Goal: Information Seeking & Learning: Learn about a topic

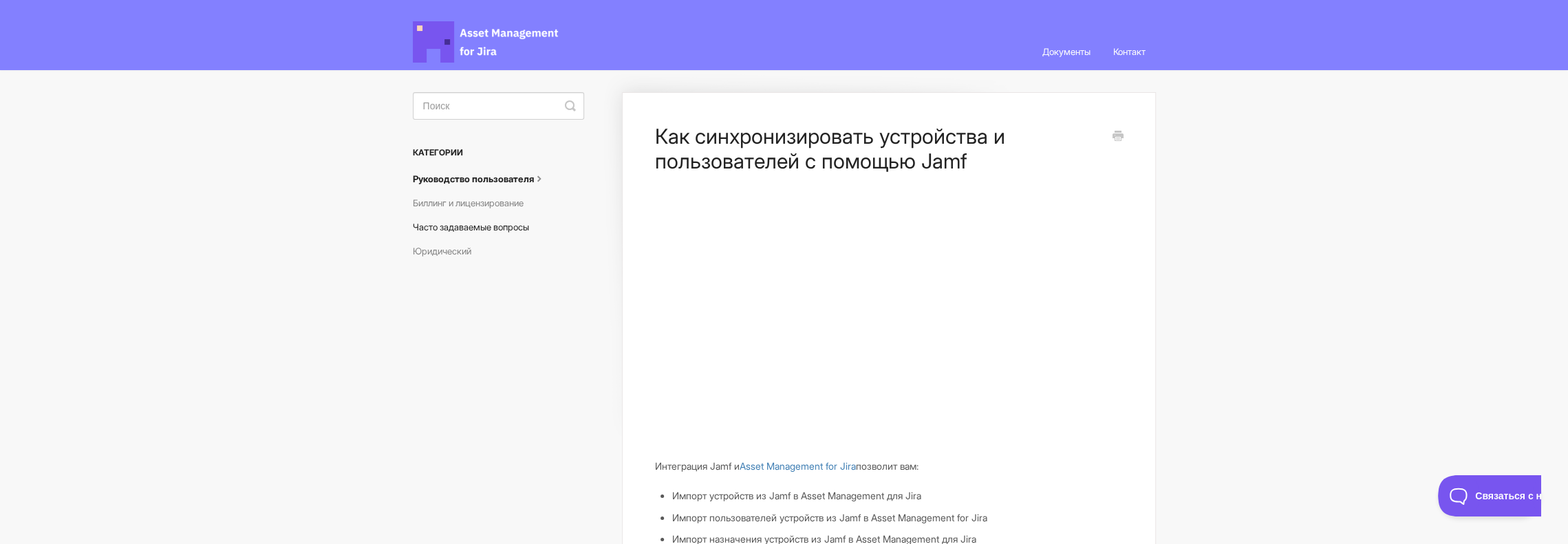
click at [471, 231] on font "Часто задаваемые вопросы" at bounding box center [470, 227] width 117 height 11
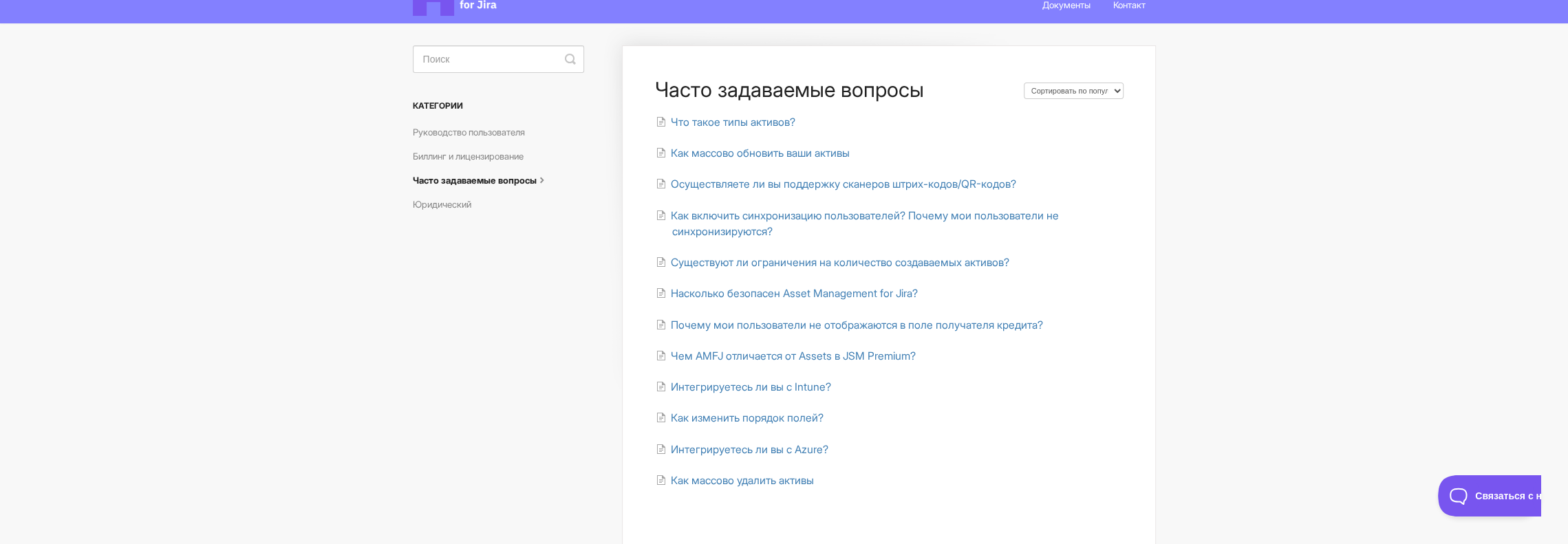
scroll to position [69, 0]
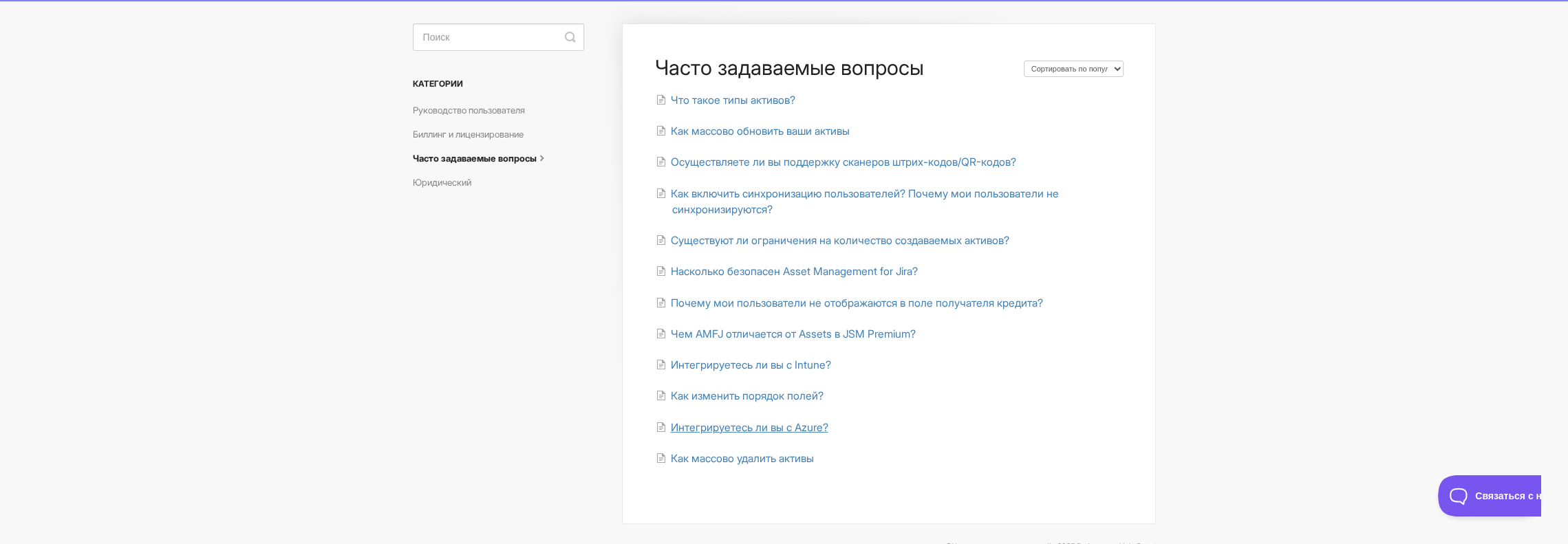
click at [777, 427] on font "Интегрируетесь ли вы с Azure?" at bounding box center [749, 427] width 158 height 13
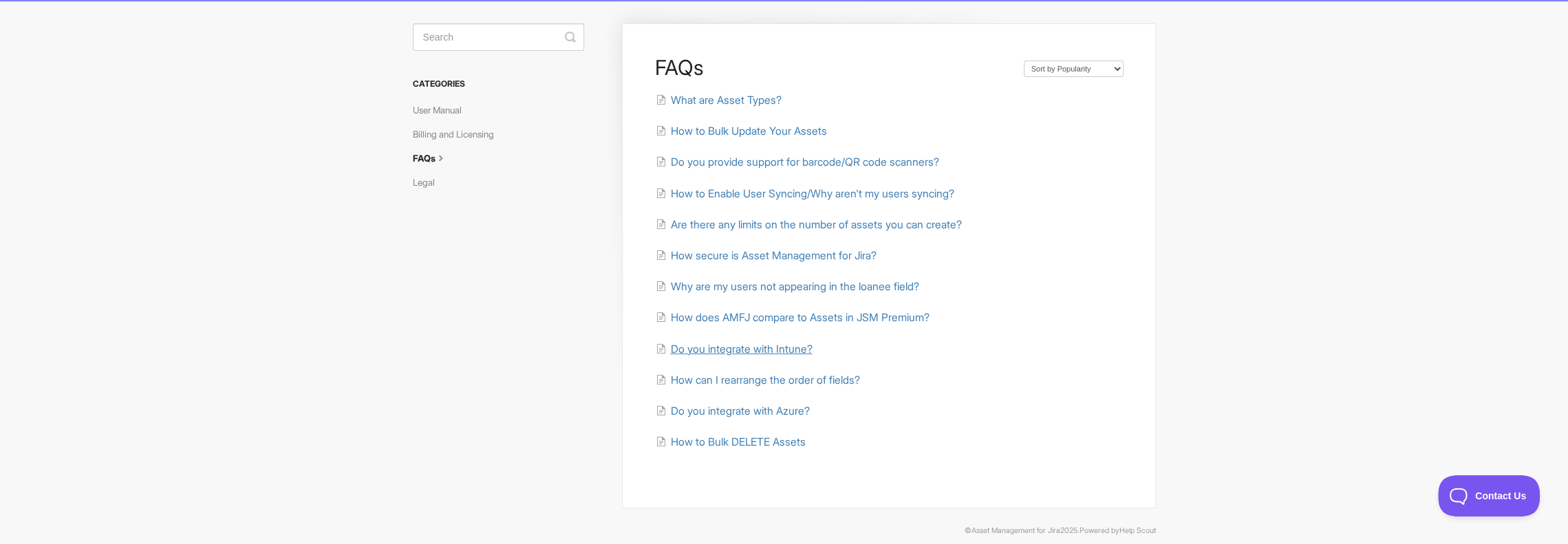
click at [777, 353] on span "Do you integrate with Intune?" at bounding box center [741, 349] width 142 height 13
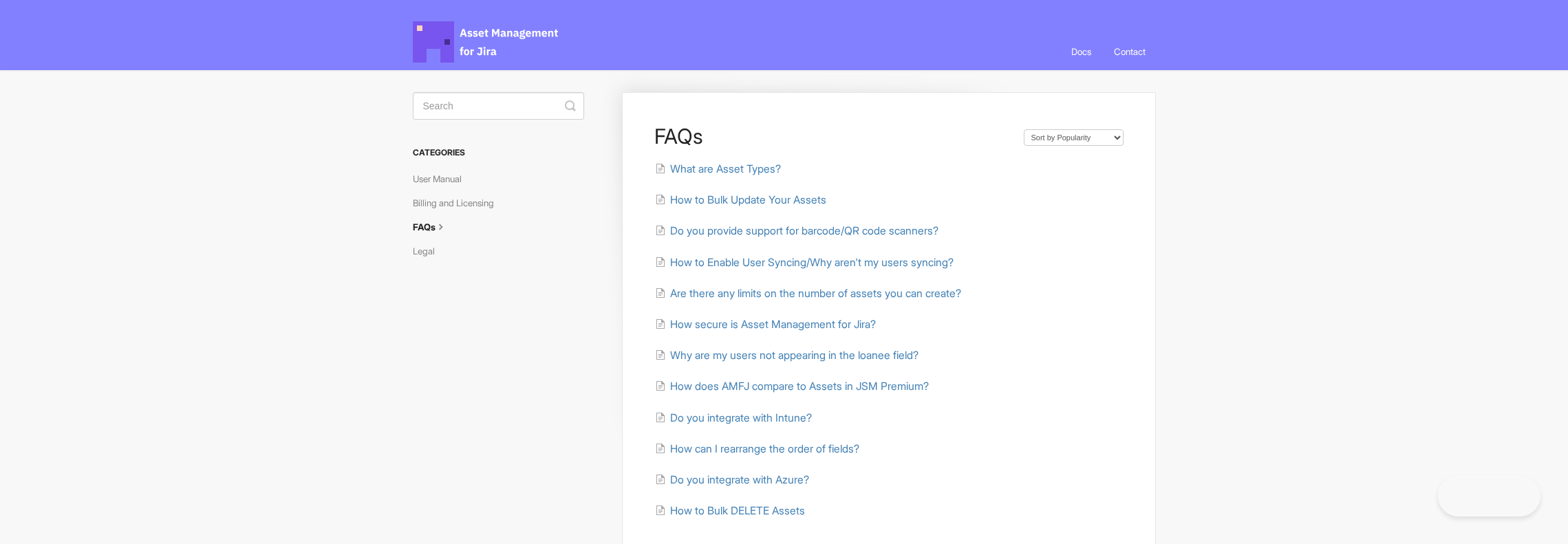
scroll to position [69, 0]
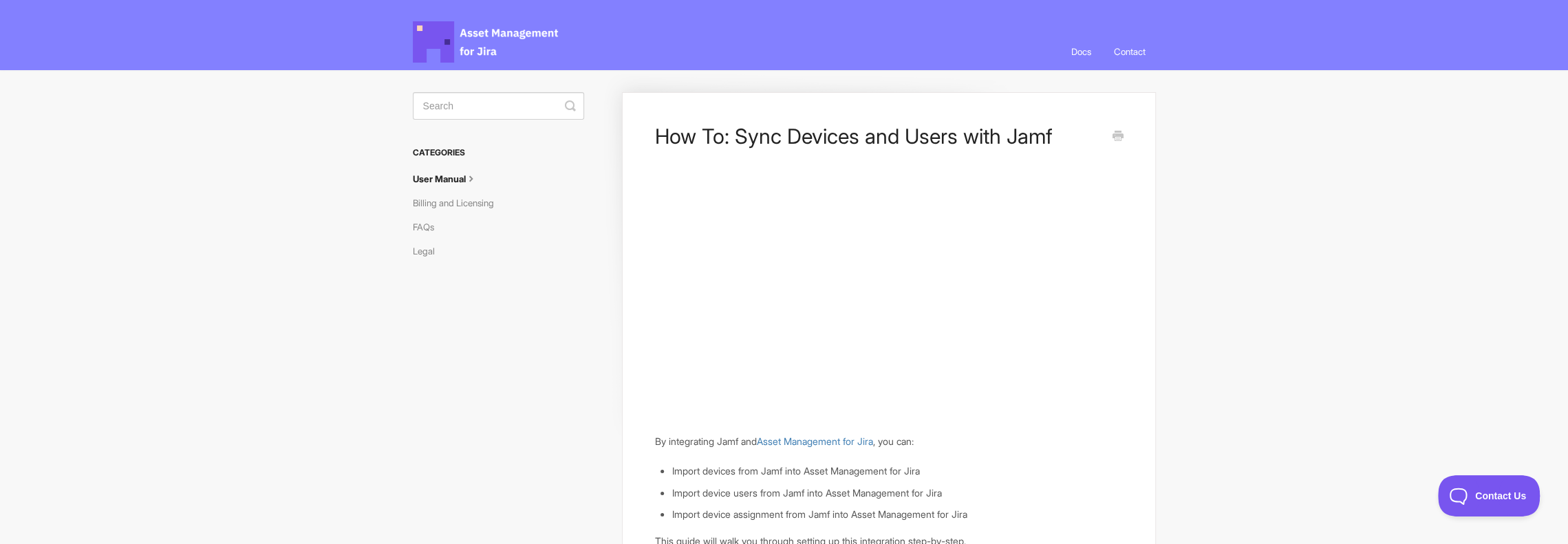
click at [480, 34] on span "Asset Management for Jira Docs" at bounding box center [486, 42] width 148 height 41
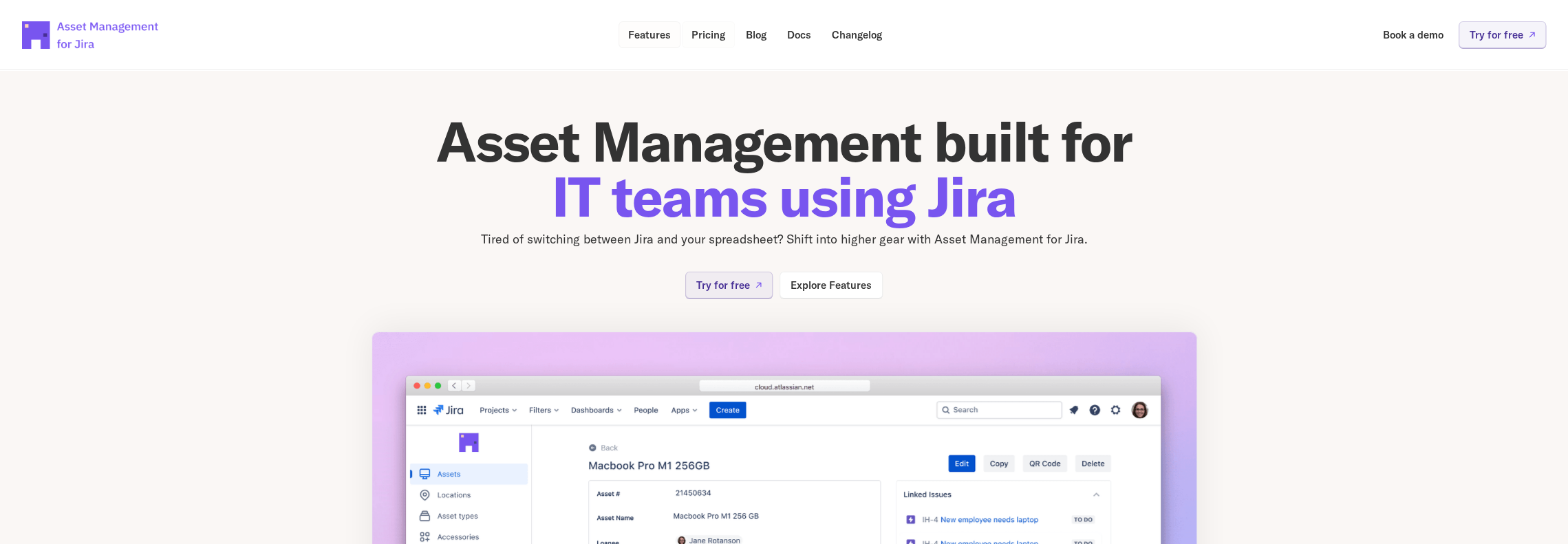
click at [698, 31] on p "Pricing" at bounding box center [708, 34] width 34 height 10
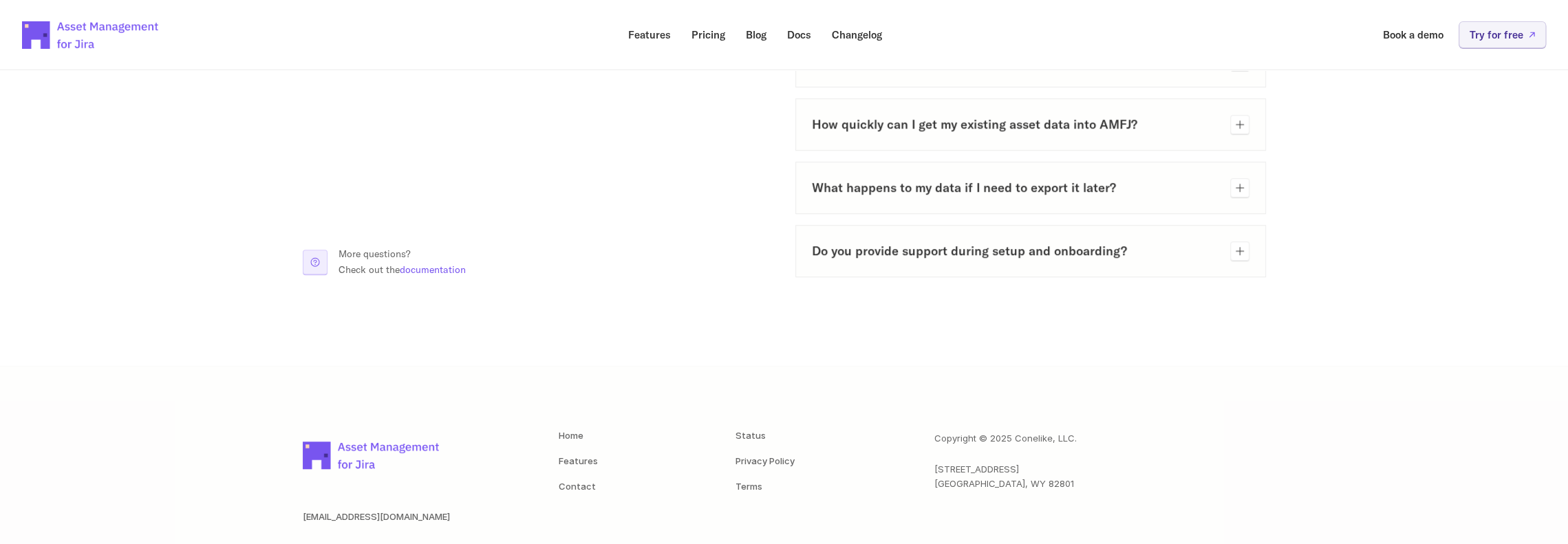
scroll to position [879, 0]
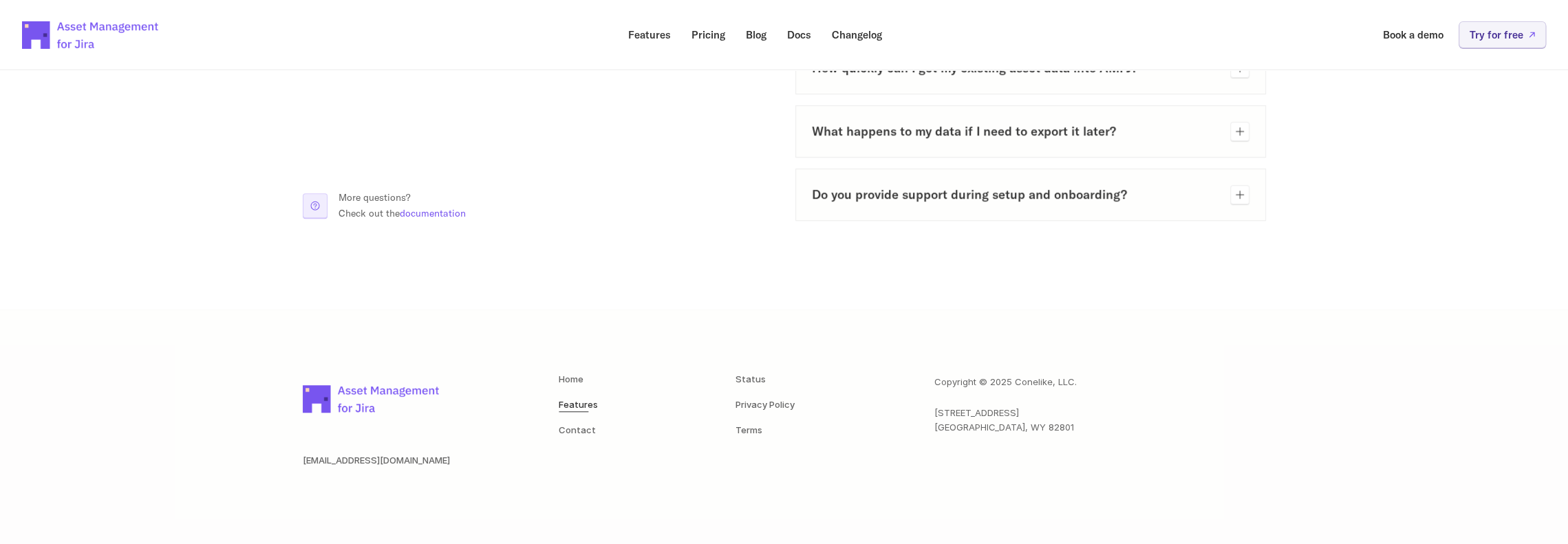
click at [577, 401] on link "Features" at bounding box center [577, 404] width 39 height 11
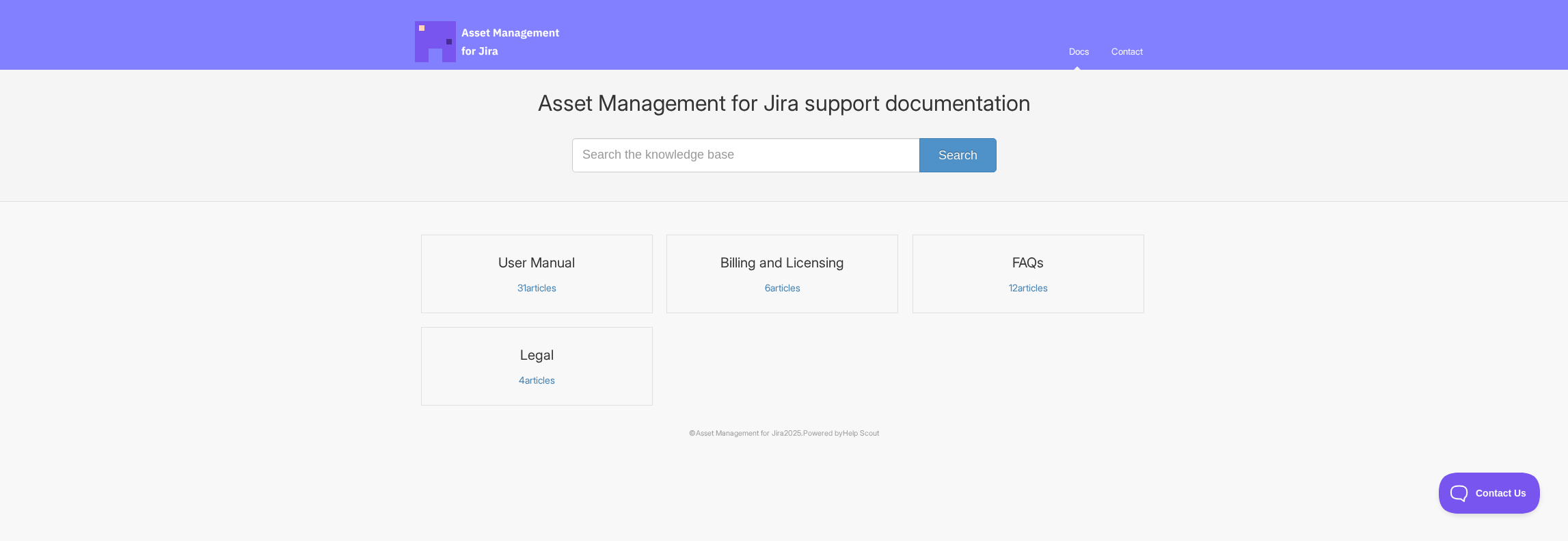
click at [588, 295] on link "User Manual 31 articles" at bounding box center [537, 274] width 232 height 79
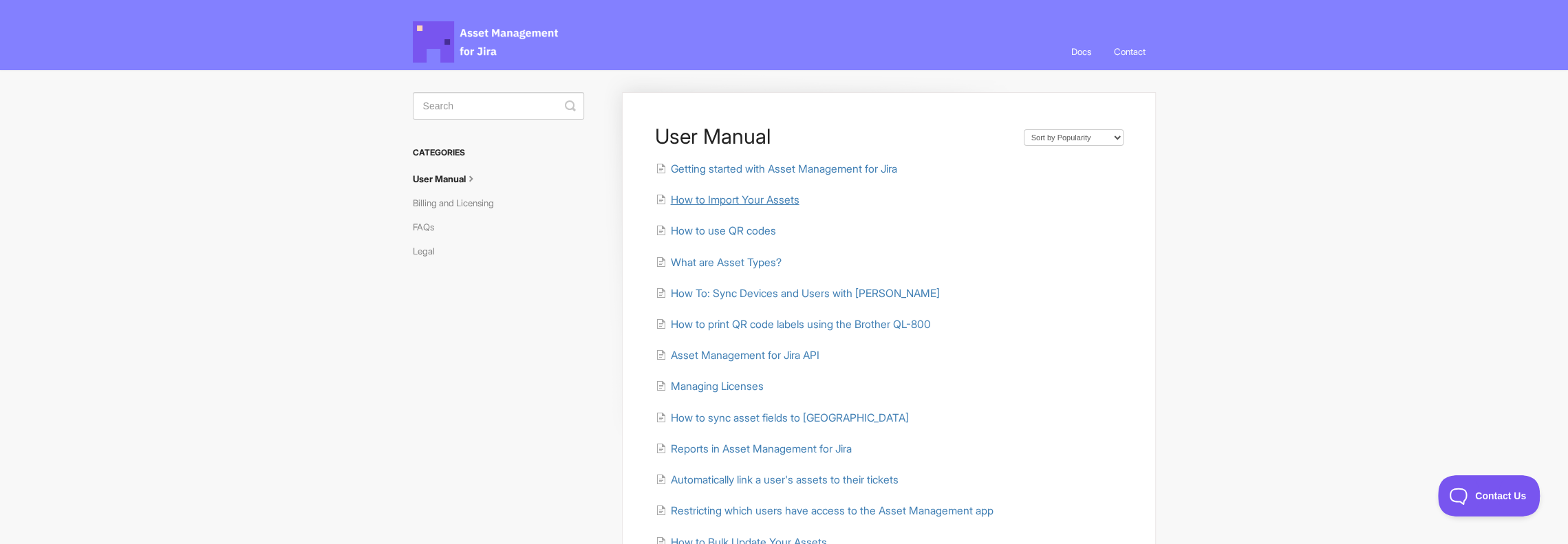
click at [745, 200] on span "How to Import Your Assets" at bounding box center [734, 200] width 128 height 13
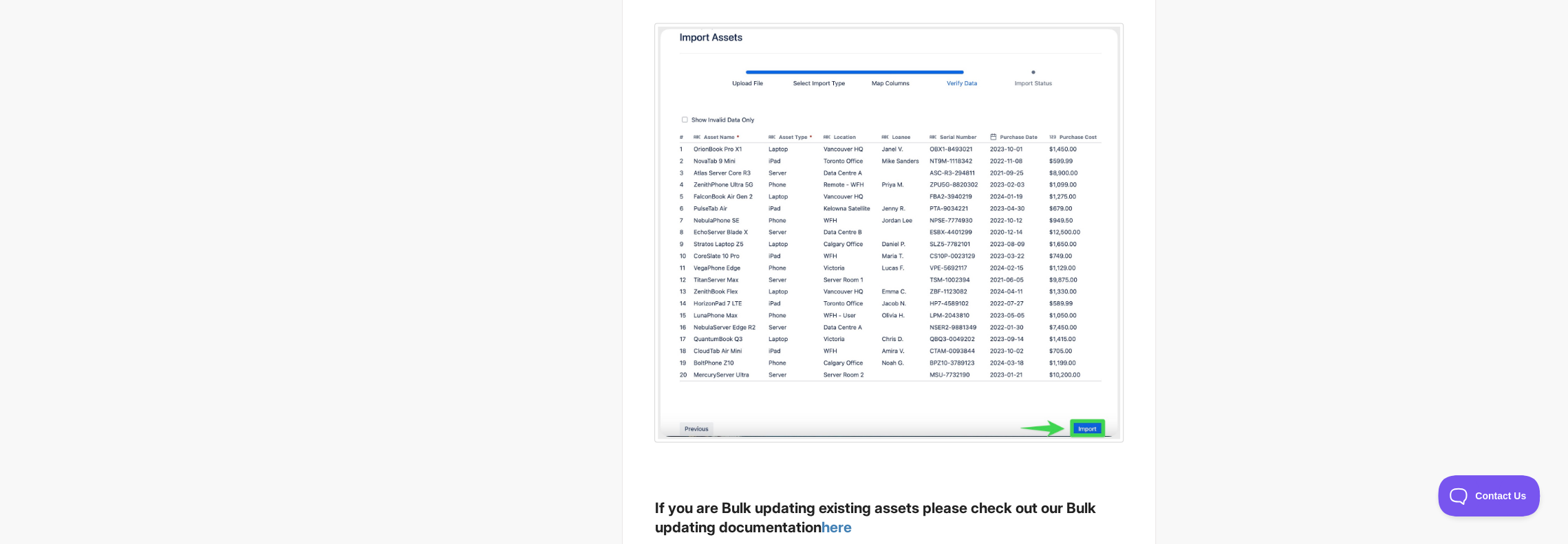
scroll to position [2588, 0]
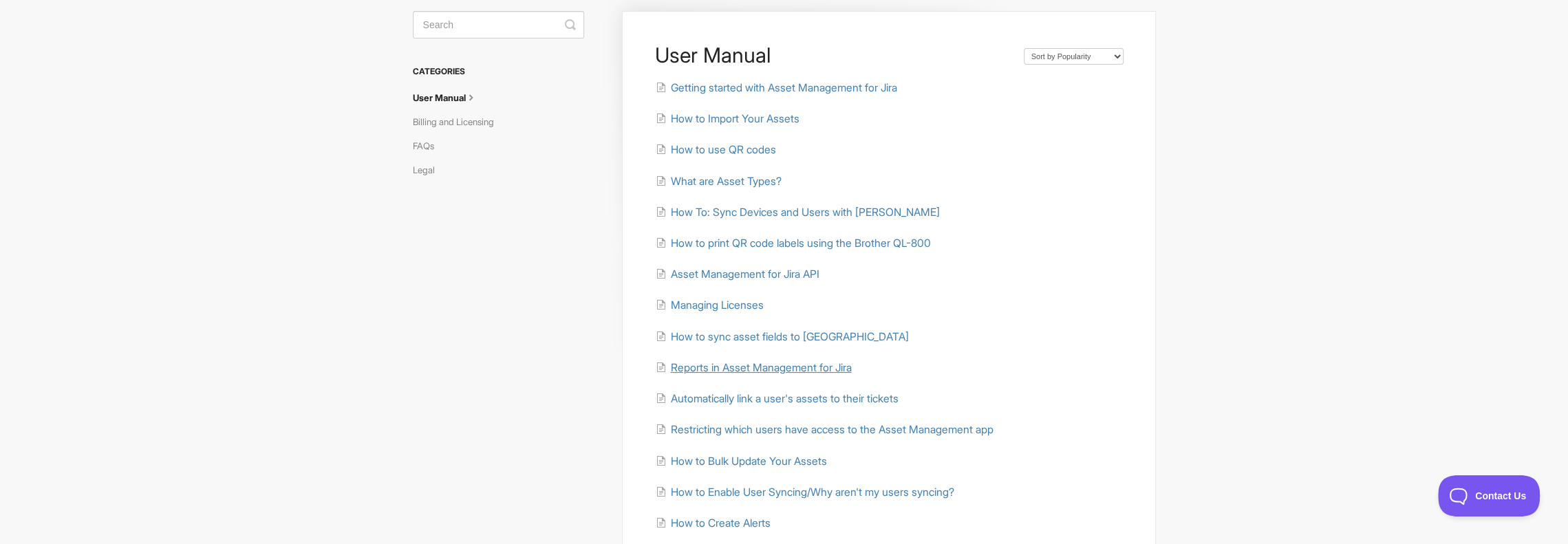
scroll to position [69, 0]
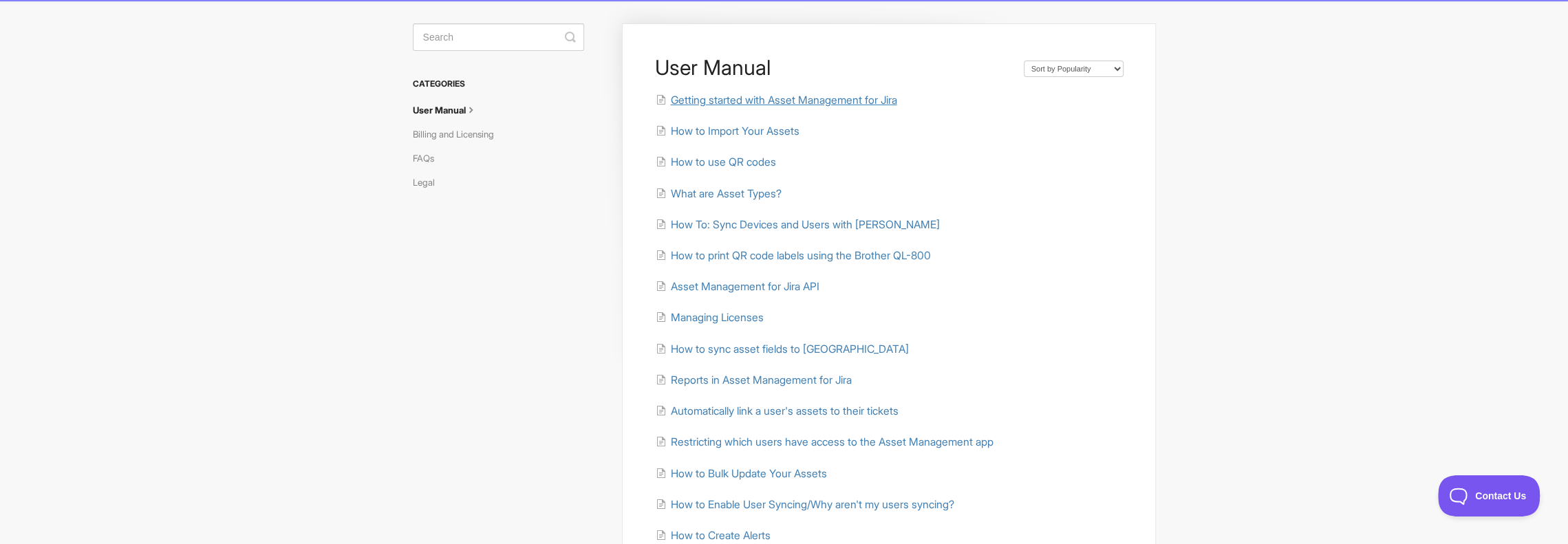
click at [734, 100] on span "Getting started with Asset Management for Jira" at bounding box center [783, 100] width 226 height 13
